Goal: Task Accomplishment & Management: Manage account settings

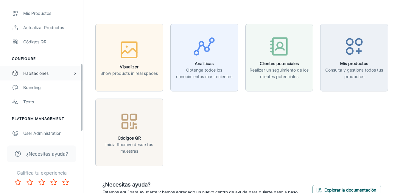
scroll to position [144, 0]
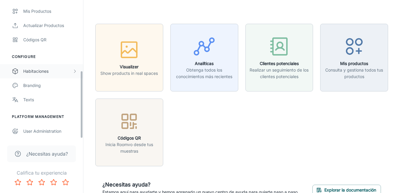
click at [48, 68] on div "Habitaciones" at bounding box center [47, 71] width 49 height 7
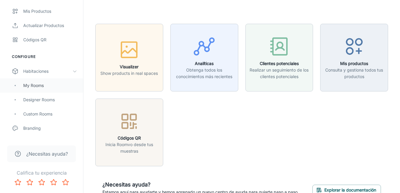
click at [52, 85] on div "My Rooms" at bounding box center [50, 85] width 54 height 7
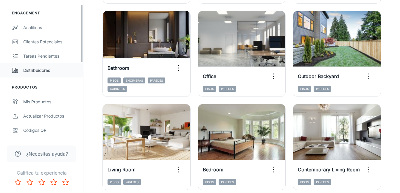
scroll to position [149, 0]
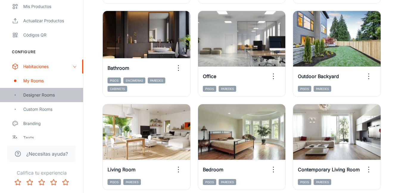
click at [54, 96] on div "Designer Rooms" at bounding box center [50, 95] width 54 height 7
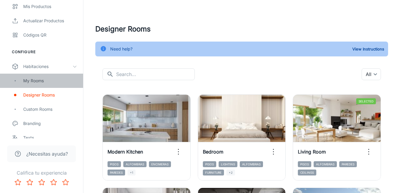
click at [46, 81] on div "My Rooms" at bounding box center [50, 81] width 54 height 7
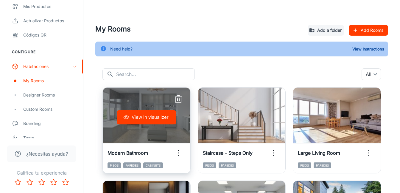
click at [181, 100] on icon "button" at bounding box center [178, 100] width 5 height 6
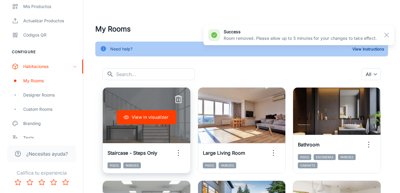
click at [179, 101] on icon "button" at bounding box center [179, 100] width 10 height 10
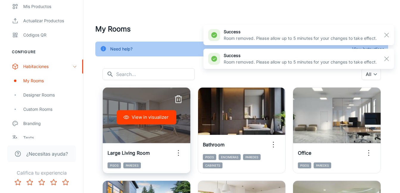
click at [177, 99] on icon "button" at bounding box center [179, 100] width 10 height 10
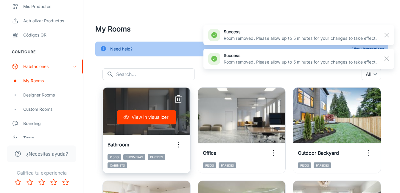
click at [174, 102] on icon "button" at bounding box center [179, 100] width 10 height 10
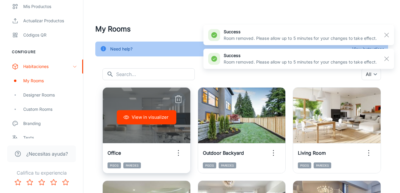
click at [179, 100] on icon "button" at bounding box center [179, 100] width 10 height 10
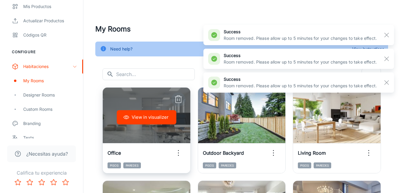
click at [179, 100] on icon "button" at bounding box center [179, 100] width 10 height 10
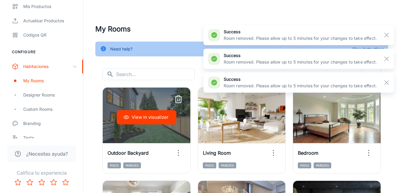
click at [179, 100] on icon "button" at bounding box center [179, 100] width 10 height 10
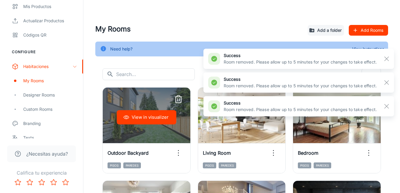
click at [179, 100] on icon "button" at bounding box center [179, 100] width 10 height 10
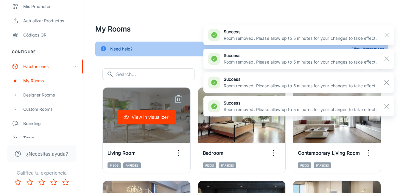
click at [179, 100] on icon "button" at bounding box center [179, 100] width 10 height 10
click at [198, 100] on div "View in visualizer" at bounding box center [242, 118] width 88 height 60
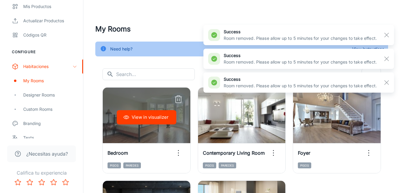
click at [179, 100] on icon "button" at bounding box center [179, 100] width 10 height 10
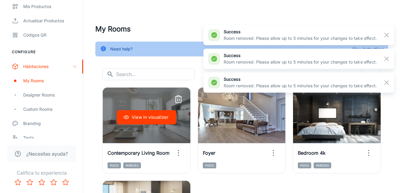
click at [179, 100] on div "View in visualizer" at bounding box center [147, 118] width 88 height 60
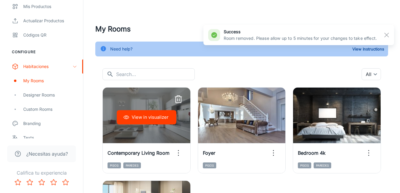
click at [179, 100] on icon "button" at bounding box center [179, 100] width 10 height 10
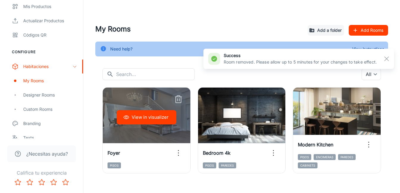
click at [179, 100] on icon "button" at bounding box center [179, 100] width 10 height 10
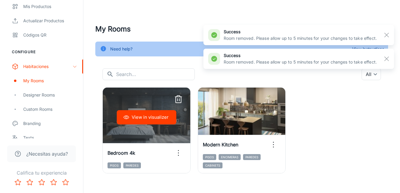
click at [179, 100] on icon "button" at bounding box center [179, 100] width 10 height 10
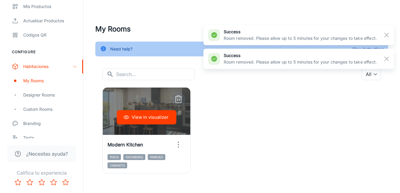
click at [179, 99] on icon "button" at bounding box center [179, 100] width 10 height 10
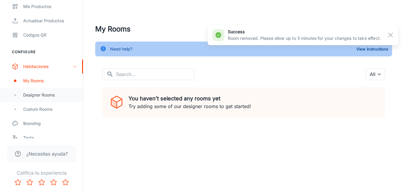
click at [55, 97] on div "Designer Rooms" at bounding box center [50, 95] width 54 height 7
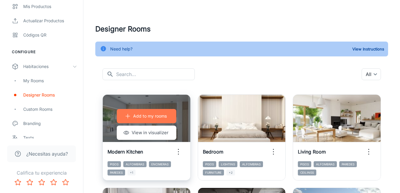
click at [153, 116] on p "Add to my rooms" at bounding box center [150, 116] width 34 height 7
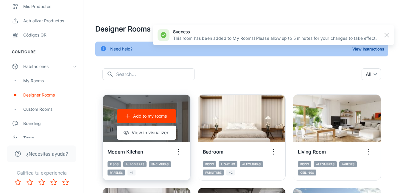
scroll to position [30, 0]
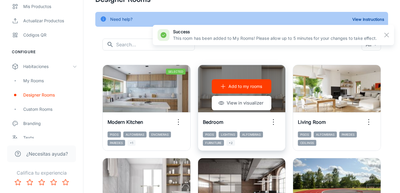
click at [263, 85] on button "Add to my rooms" at bounding box center [242, 86] width 60 height 14
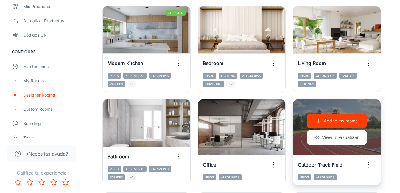
scroll to position [89, 0]
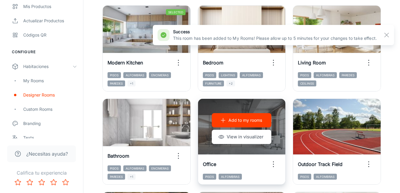
click at [246, 123] on p "Add to my rooms" at bounding box center [245, 120] width 34 height 7
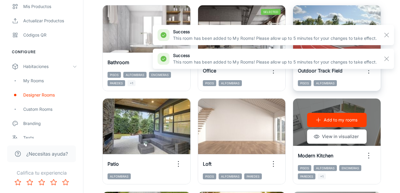
scroll to position [179, 0]
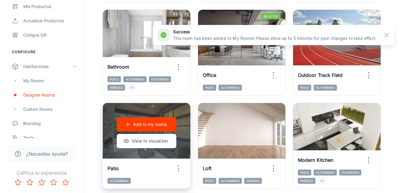
click at [152, 126] on p "Add to my rooms" at bounding box center [150, 124] width 34 height 7
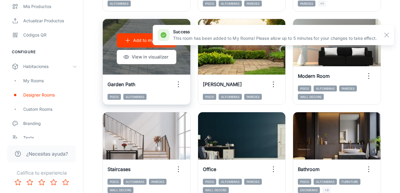
scroll to position [327, 0]
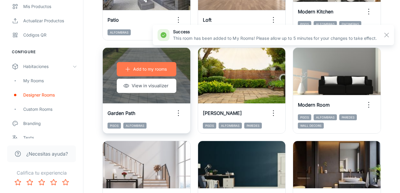
click at [151, 66] on p "Add to my rooms" at bounding box center [150, 69] width 34 height 7
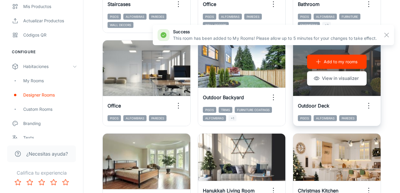
scroll to position [447, 0]
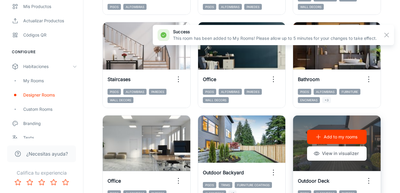
click at [354, 139] on p "Add to my rooms" at bounding box center [341, 137] width 34 height 7
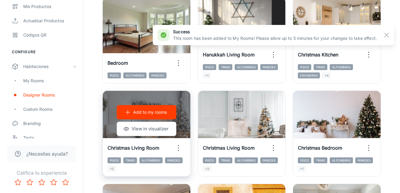
scroll to position [625, 0]
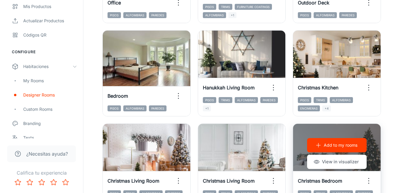
click at [350, 147] on p "Add to my rooms" at bounding box center [341, 145] width 34 height 7
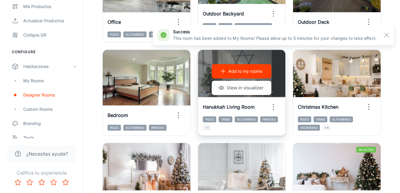
scroll to position [595, 0]
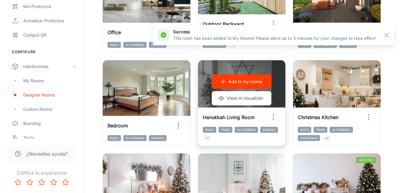
click at [244, 82] on p "Add to my rooms" at bounding box center [245, 82] width 34 height 7
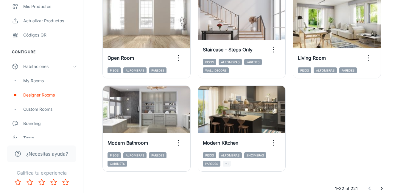
scroll to position [953, 0]
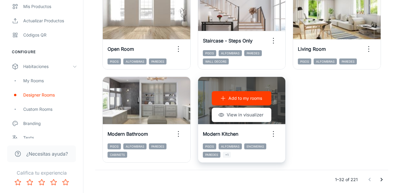
click at [257, 99] on p "Add to my rooms" at bounding box center [245, 98] width 34 height 7
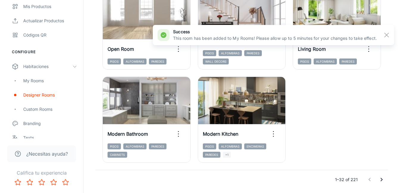
scroll to position [973, 0]
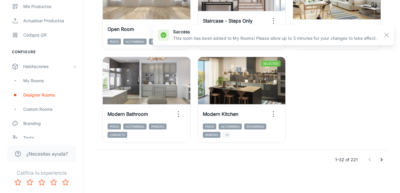
click at [383, 161] on icon "Go to next page" at bounding box center [381, 160] width 7 height 7
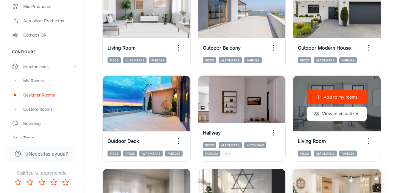
scroll to position [764, 0]
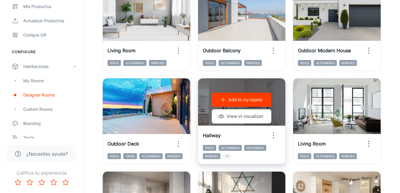
click at [239, 102] on p "Add to my rooms" at bounding box center [245, 100] width 34 height 7
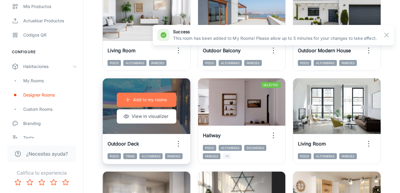
click at [162, 99] on p "Add to my rooms" at bounding box center [150, 100] width 34 height 7
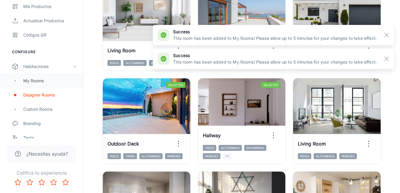
click at [35, 82] on div "My Rooms" at bounding box center [50, 81] width 54 height 7
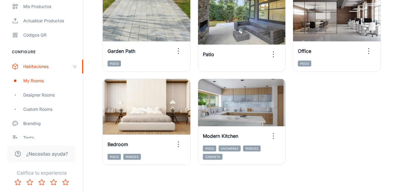
scroll to position [289, 0]
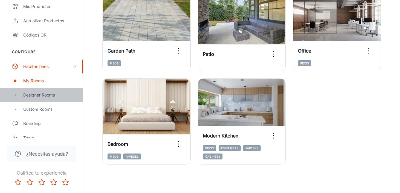
click at [31, 93] on div "Designer Rooms" at bounding box center [50, 95] width 54 height 7
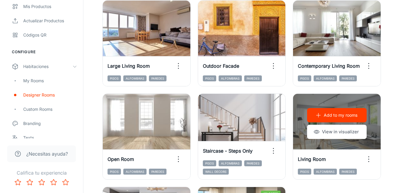
scroll to position [973, 0]
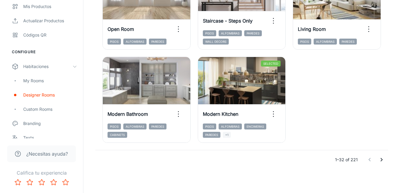
click at [380, 157] on icon "Go to next page" at bounding box center [381, 160] width 7 height 7
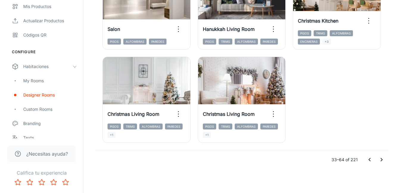
click at [383, 162] on icon "Go to next page" at bounding box center [381, 160] width 7 height 7
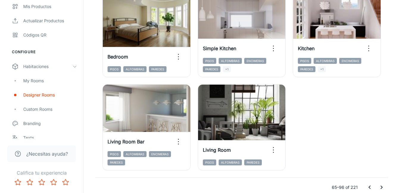
scroll to position [913, 0]
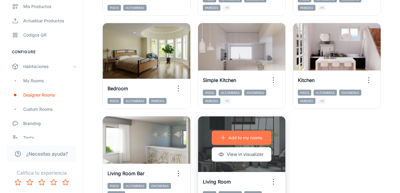
click at [241, 137] on p "Add to my rooms" at bounding box center [245, 138] width 34 height 7
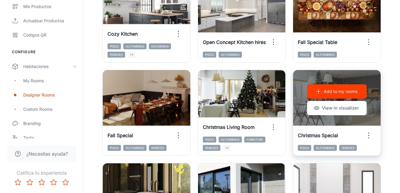
scroll to position [407, 0]
